Goal: Task Accomplishment & Management: Use online tool/utility

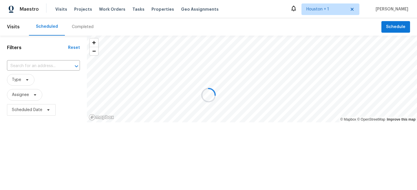
click at [45, 139] on div at bounding box center [208, 95] width 417 height 190
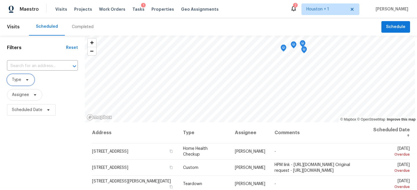
click at [22, 76] on span "Type" at bounding box center [20, 80] width 27 height 12
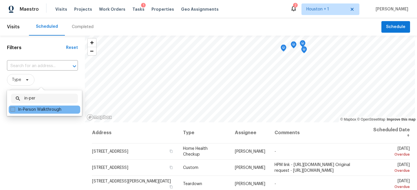
type input "in-per"
click at [32, 111] on label "In-Person Walkthrough" at bounding box center [35, 110] width 51 height 6
click at [14, 111] on input "In-Person Walkthrough" at bounding box center [12, 109] width 4 height 4
checkbox input "true"
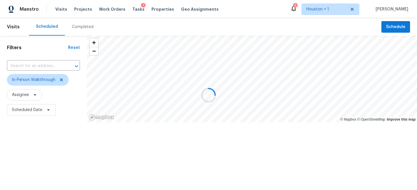
click at [30, 128] on div at bounding box center [208, 95] width 417 height 190
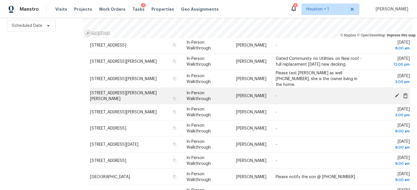
scroll to position [181, 0]
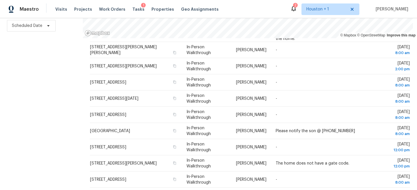
click at [48, 79] on div "Filters Reset ​ In-Person Walkthrough Assignee Scheduled Date" at bounding box center [41, 70] width 83 height 239
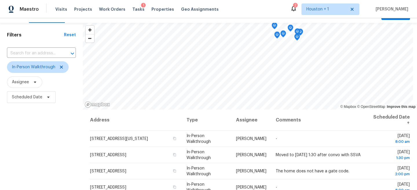
scroll to position [0, 0]
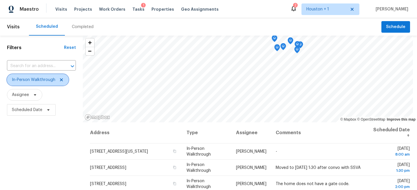
click at [60, 81] on icon at bounding box center [61, 79] width 3 height 3
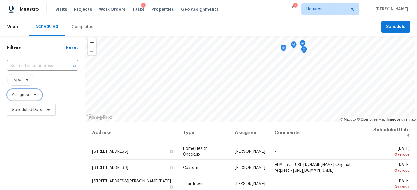
click at [24, 98] on span "Assignee" at bounding box center [24, 95] width 35 height 12
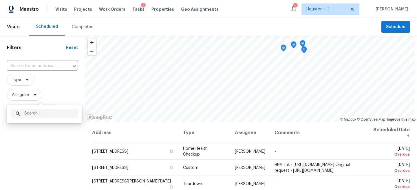
click at [26, 152] on div "Filters Reset ​ Type Assignee Scheduled Date" at bounding box center [42, 155] width 85 height 239
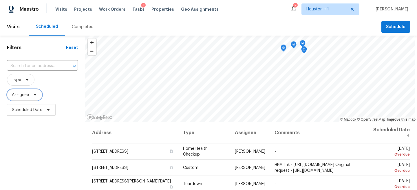
click at [25, 97] on span "Assignee" at bounding box center [20, 95] width 17 height 6
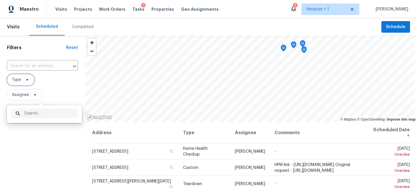
click at [30, 83] on span "Type" at bounding box center [20, 80] width 27 height 12
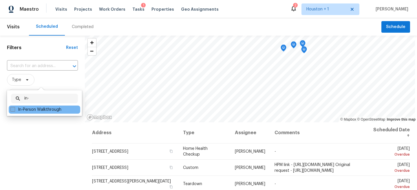
type input "in-"
click at [43, 108] on label "In-Person Walkthrough" at bounding box center [35, 110] width 51 height 6
click at [14, 108] on input "In-Person Walkthrough" at bounding box center [12, 109] width 4 height 4
checkbox input "true"
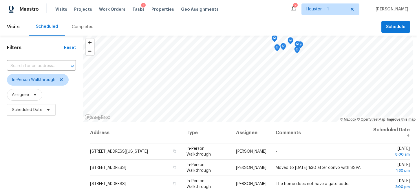
click at [33, 144] on div "Filters Reset ​ In-Person Walkthrough Assignee Scheduled Date" at bounding box center [41, 155] width 83 height 239
click at [32, 92] on span "Assignee" at bounding box center [24, 95] width 35 height 12
click at [19, 146] on div "Filters Reset ​ In-Person Walkthrough Assignee Scheduled Date" at bounding box center [41, 155] width 83 height 239
click at [35, 111] on span "Scheduled Date" at bounding box center [27, 110] width 30 height 6
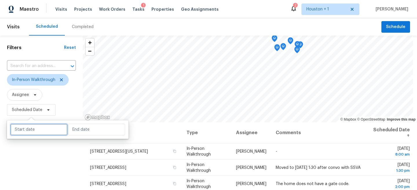
click at [30, 128] on input "text" at bounding box center [38, 130] width 57 height 12
select select "9"
select select "2025"
select select "10"
select select "2025"
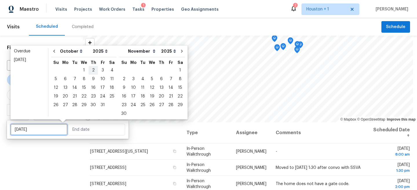
type input "Thu, Oct 02"
click at [81, 89] on div "15" at bounding box center [83, 88] width 9 height 8
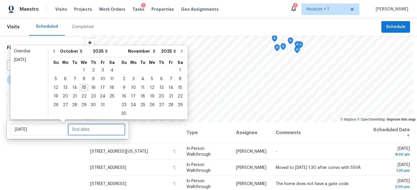
type input "Wed, Oct 15"
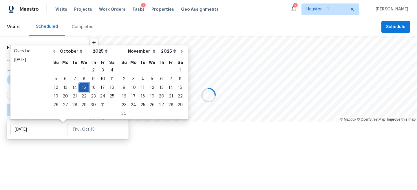
click at [81, 89] on div "15" at bounding box center [83, 88] width 9 height 8
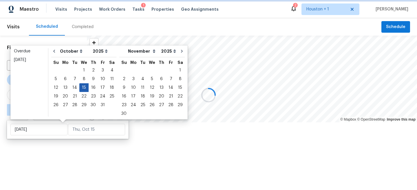
type input "Wed, Oct 15"
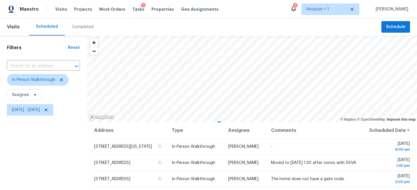
click at [49, 163] on div "Filters Reset ​ In-Person Walkthrough Assignee Wed, Oct 15 - Wed, Oct 15" at bounding box center [43, 155] width 87 height 239
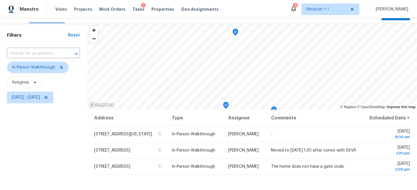
scroll to position [9, 0]
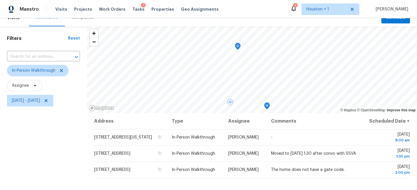
click at [39, 143] on div "Filters Reset ​ In-Person Walkthrough Assignee Wed, Oct 15 - Wed, Oct 15" at bounding box center [43, 145] width 87 height 239
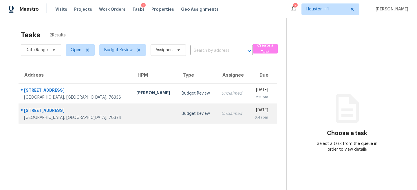
click at [177, 106] on td "Budget Review" at bounding box center [197, 114] width 40 height 20
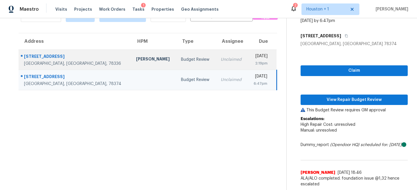
click at [216, 56] on td "Unclaimed" at bounding box center [232, 59] width 32 height 20
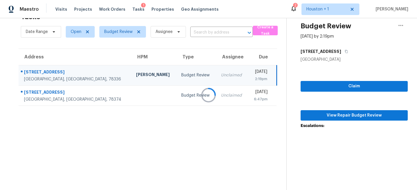
scroll to position [40, 0]
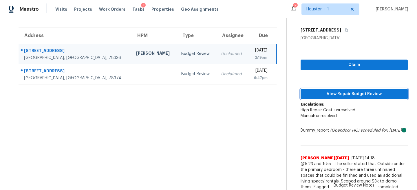
click at [357, 93] on span "View Repair Budget Review" at bounding box center [354, 94] width 98 height 7
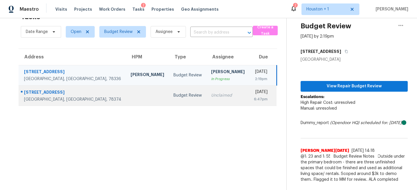
scroll to position [19, 0]
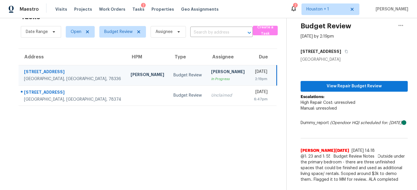
click at [155, 157] on section "Tasks 2 Results Date Range Open Budget Review Assignee ​ Create a Task Address …" at bounding box center [147, 99] width 277 height 181
click at [169, 83] on td "Budget Review" at bounding box center [188, 75] width 38 height 20
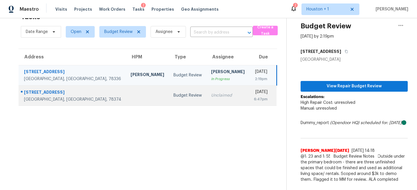
click at [169, 98] on td "Budget Review" at bounding box center [188, 95] width 38 height 20
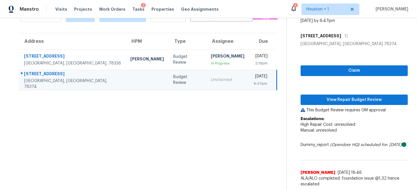
click at [170, 155] on section "Tasks 2 Results Date Range Open Budget Review Assignee ​ Create a Task Address …" at bounding box center [147, 92] width 277 height 197
click at [203, 137] on section "Tasks 2 Results Date Range Open Budget Review Assignee ​ Create a Task Address …" at bounding box center [147, 92] width 277 height 197
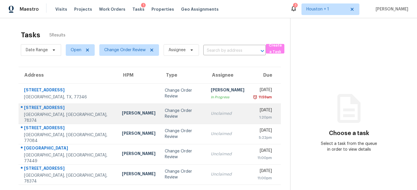
click at [165, 112] on div "Change Order Review" at bounding box center [183, 114] width 37 height 12
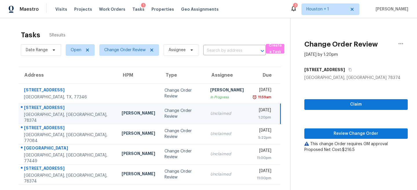
scroll to position [18, 0]
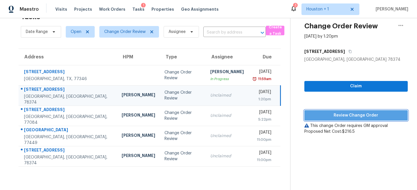
click at [331, 117] on span "Review Change Order" at bounding box center [356, 115] width 94 height 7
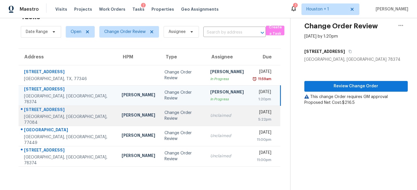
click at [117, 111] on td "Maria Zakharnitskaia" at bounding box center [138, 116] width 43 height 20
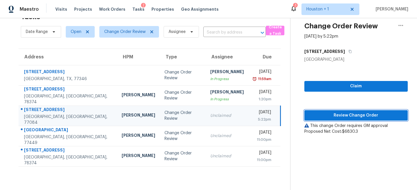
click at [342, 117] on span "Review Change Order" at bounding box center [356, 115] width 94 height 7
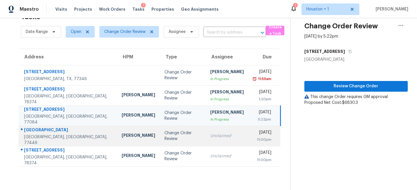
click at [205, 129] on td "Unclaimed" at bounding box center [226, 136] width 43 height 20
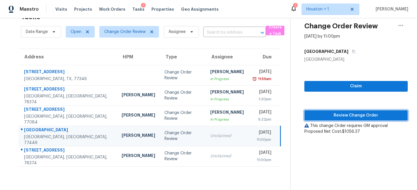
click at [356, 113] on span "Review Change Order" at bounding box center [356, 115] width 94 height 7
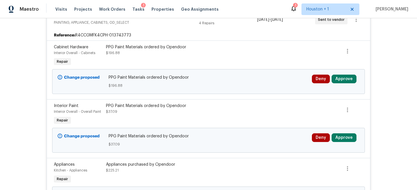
scroll to position [210, 0]
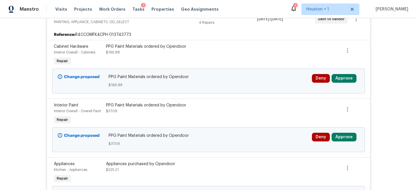
click at [344, 85] on div "Deny Approve" at bounding box center [335, 80] width 51 height 17
click at [344, 80] on button "Approve" at bounding box center [343, 78] width 25 height 9
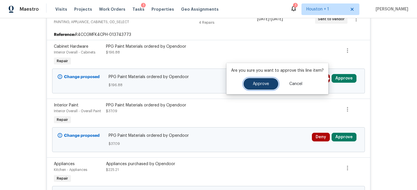
click at [264, 89] on button "Approve" at bounding box center [260, 84] width 35 height 12
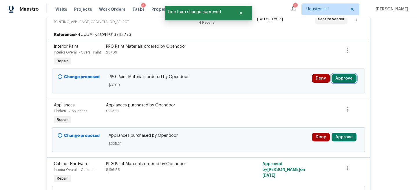
click at [350, 80] on button "Approve" at bounding box center [343, 78] width 25 height 9
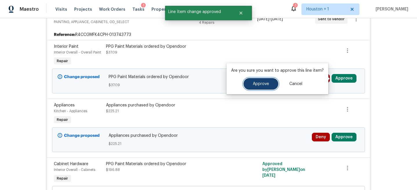
click at [264, 85] on span "Approve" at bounding box center [261, 84] width 16 height 4
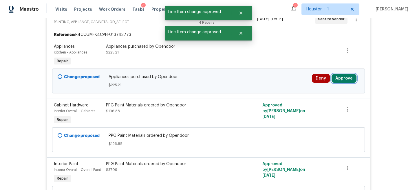
click at [344, 78] on button "Approve" at bounding box center [343, 78] width 25 height 9
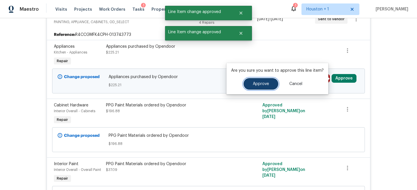
click at [265, 84] on span "Approve" at bounding box center [261, 84] width 16 height 4
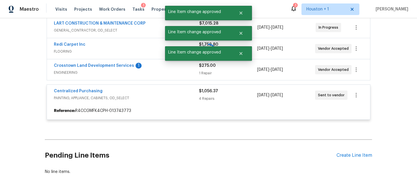
scroll to position [117, 0]
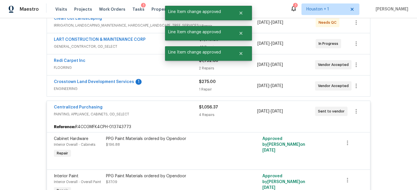
click at [162, 89] on span "ENGINEERING" at bounding box center [126, 89] width 145 height 6
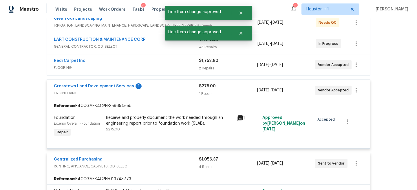
click at [171, 67] on span "FLOORING" at bounding box center [126, 68] width 145 height 6
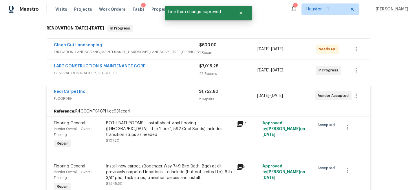
scroll to position [82, 0]
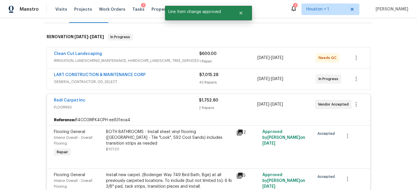
click at [172, 77] on div "LART CONSTRUCTION & MAINTENANCE CORP" at bounding box center [126, 75] width 145 height 7
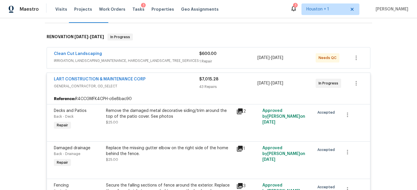
click at [166, 56] on div "Clean Cut Landscaping" at bounding box center [126, 54] width 145 height 7
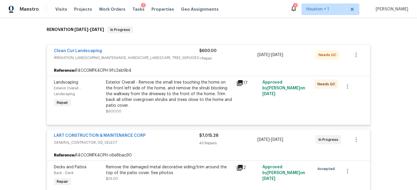
scroll to position [170, 0]
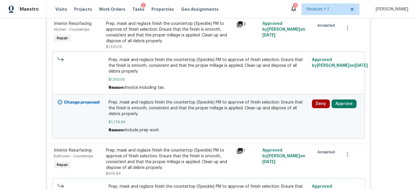
scroll to position [92, 0]
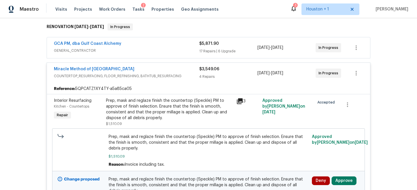
click at [179, 100] on div "Prep, mask and reglaze finish the countertop (Speckle) PM to approve of finish …" at bounding box center [169, 109] width 127 height 23
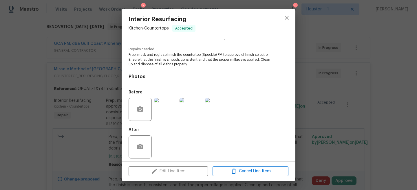
scroll to position [57, 0]
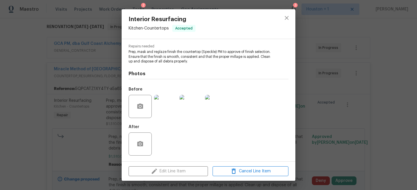
click at [166, 107] on img at bounding box center [165, 106] width 23 height 23
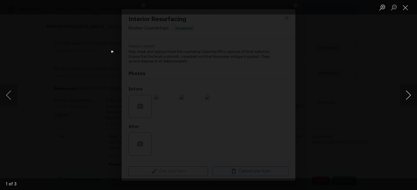
click at [410, 92] on button "Next image" at bounding box center [407, 95] width 17 height 23
click at [370, 69] on div "Lightbox" at bounding box center [208, 95] width 417 height 190
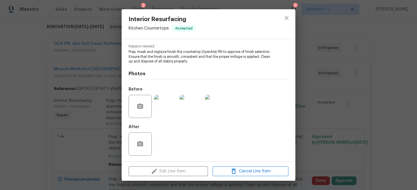
click at [325, 124] on div "Interior Resurfacing Kitchen - Countertops Accepted Vendor Miracle Method of [G…" at bounding box center [208, 95] width 417 height 190
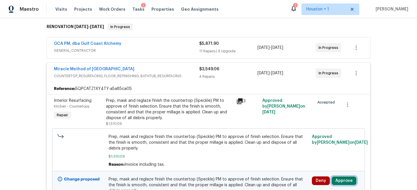
click at [347, 184] on button "Approve" at bounding box center [343, 181] width 25 height 9
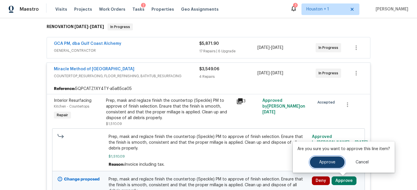
click at [328, 163] on span "Approve" at bounding box center [327, 162] width 16 height 4
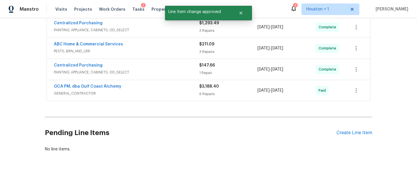
scroll to position [671, 0]
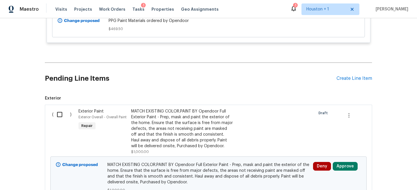
scroll to position [2008, 0]
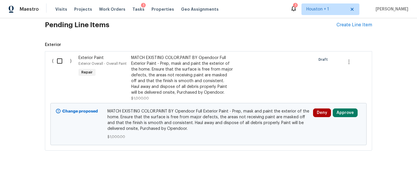
click at [162, 77] on div "MATCH EXISTING COLOR.PAINT BY Opendoor Full Exterior Paint - Prep, mask and pai…" at bounding box center [182, 75] width 102 height 41
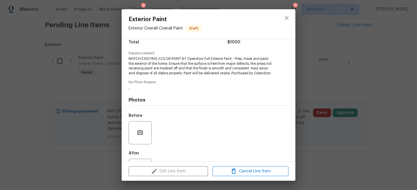
scroll to position [55, 0]
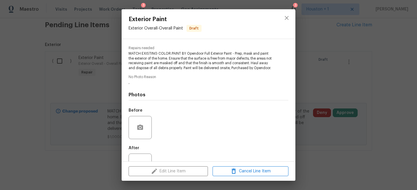
click at [163, 135] on div "Before" at bounding box center [209, 124] width 160 height 38
click at [286, 16] on icon "close" at bounding box center [286, 17] width 7 height 7
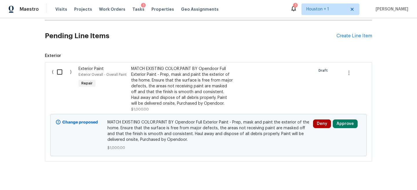
scroll to position [1955, 0]
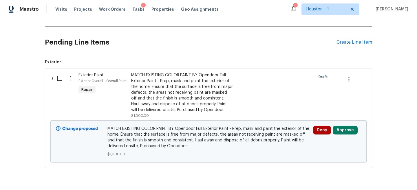
click at [192, 113] on div "MATCH EXISTING COLOR.PAINT BY Opendoor Full Exterior Paint - Prep, mask and pai…" at bounding box center [182, 92] width 102 height 41
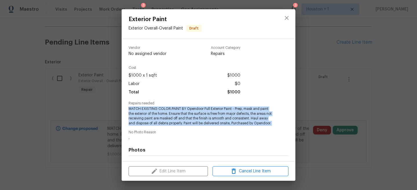
click at [192, 126] on span "MATCH EXISTING COLOR.PAINT BY Opendoor Full Exterior Paint - Prep, mask and pai…" at bounding box center [201, 116] width 144 height 19
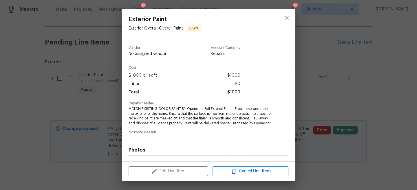
click at [308, 101] on div "Exterior Paint Exterior Overall - Overall Paint Draft Vendor No assigned vendor…" at bounding box center [208, 95] width 417 height 190
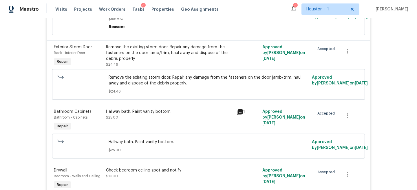
scroll to position [0, 0]
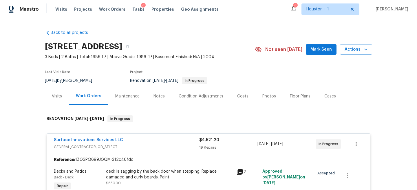
click at [155, 97] on div "Notes" at bounding box center [158, 96] width 11 height 6
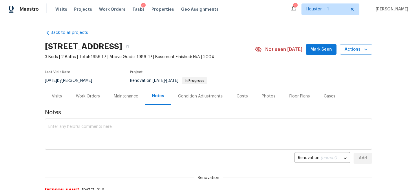
scroll to position [57, 0]
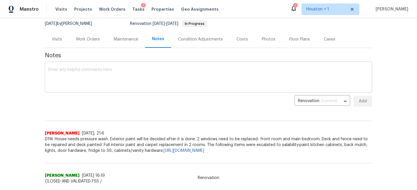
click at [119, 65] on div "x ​" at bounding box center [208, 78] width 327 height 30
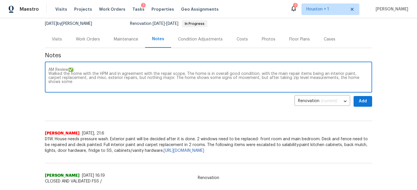
drag, startPoint x: 252, startPoint y: 78, endPoint x: 360, endPoint y: 85, distance: 107.9
click at [360, 85] on textarea "AM Review✅: Walked the home with the HPM and in agreement with the repair scope…" at bounding box center [208, 78] width 320 height 20
drag, startPoint x: 69, startPoint y: 83, endPoint x: 150, endPoint y: 83, distance: 80.8
click at [150, 83] on textarea "AM Review✅: Walked the home with the HPM and in agreement with the repair scope…" at bounding box center [208, 78] width 320 height 20
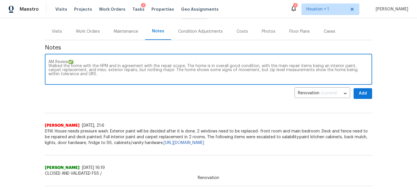
scroll to position [67, 0]
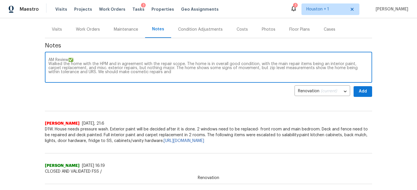
drag, startPoint x: 86, startPoint y: 70, endPoint x: 184, endPoint y: 71, distance: 97.8
click at [184, 71] on textarea "AM Review✅: Walked the home with the HPM and in agreement with the repair scope…" at bounding box center [208, 68] width 320 height 20
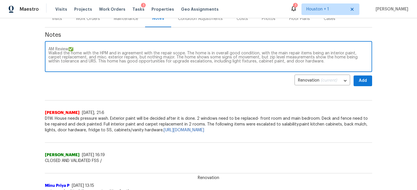
type textarea "AM Review✅: Walked the home with the HPM and in agreement with the repair scope…"
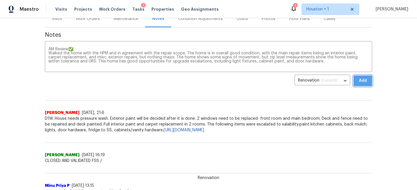
click at [365, 81] on span "Add" at bounding box center [362, 80] width 9 height 7
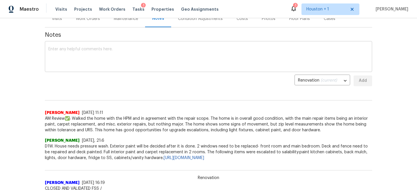
scroll to position [87, 0]
